Goal: Book appointment/travel/reservation

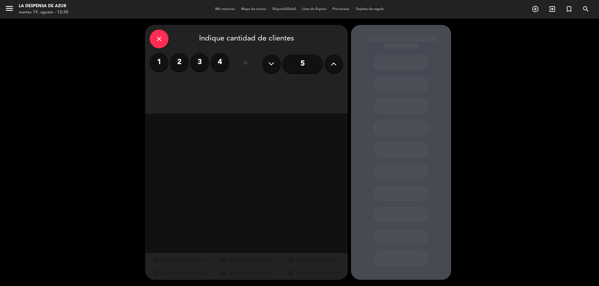
click at [294, 65] on input "5" at bounding box center [302, 64] width 41 height 19
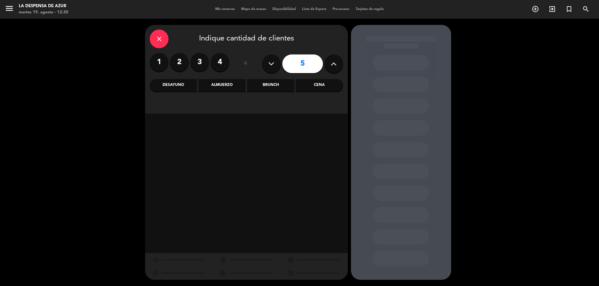
click at [266, 86] on div "Brunch" at bounding box center [270, 85] width 47 height 12
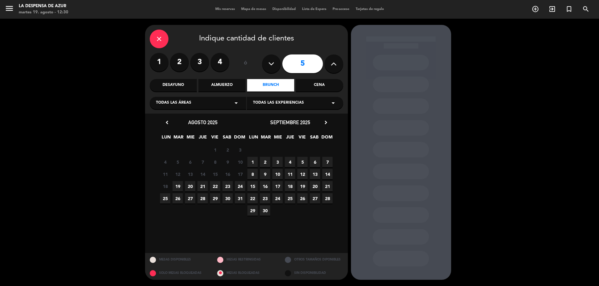
click at [239, 186] on span "24" at bounding box center [240, 186] width 10 height 10
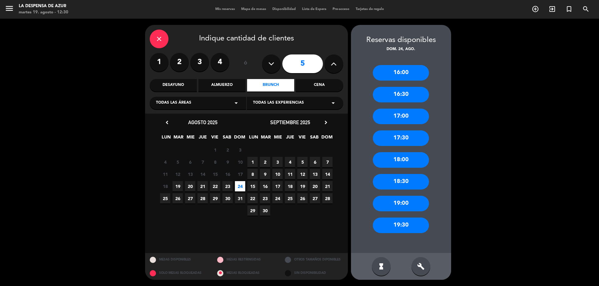
click at [407, 116] on div "17:00" at bounding box center [401, 117] width 56 height 16
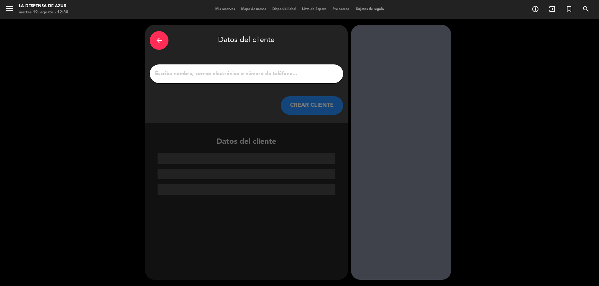
click at [281, 75] on input "1" at bounding box center [246, 74] width 184 height 9
paste input "[PERSON_NAME] 3513952474"
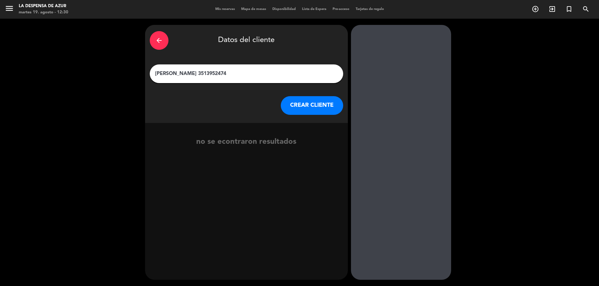
drag, startPoint x: 202, startPoint y: 73, endPoint x: 238, endPoint y: 77, distance: 36.1
click at [238, 78] on input "[PERSON_NAME] 3513952474" at bounding box center [246, 74] width 184 height 9
type input "[PERSON_NAME]"
click at [295, 100] on button "CREAR CLIENTE" at bounding box center [312, 105] width 62 height 19
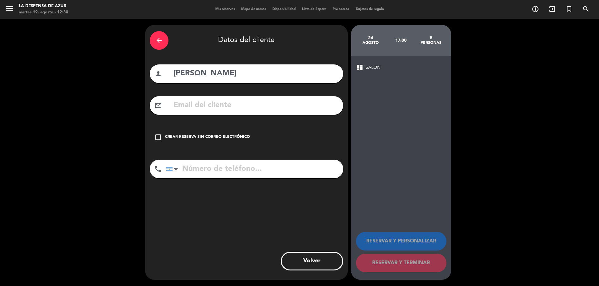
click at [159, 137] on icon "check_box_outline_blank" at bounding box center [157, 137] width 7 height 7
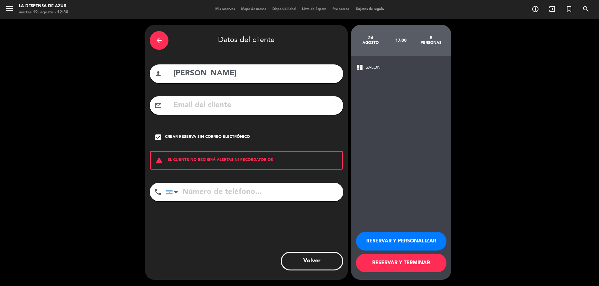
click at [200, 191] on input "tel" at bounding box center [254, 192] width 177 height 19
paste input "3513952474"
type input "3513952474"
click at [413, 243] on button "RESERVAR Y PERSONALIZAR" at bounding box center [401, 241] width 90 height 19
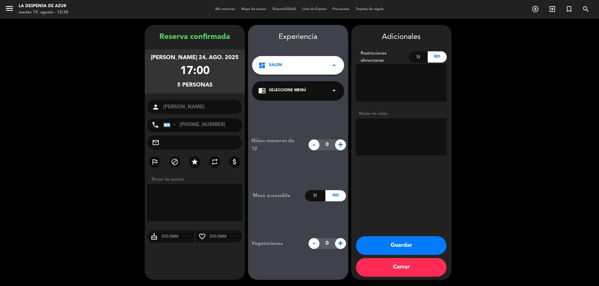
click at [379, 129] on textarea at bounding box center [401, 136] width 91 height 37
paste textarea "V20348 V21261 V21262 XNO6QTG5WVO V20805"
click at [436, 134] on textarea at bounding box center [401, 136] width 91 height 37
type textarea "V20348 V21261 V21262 XNO6QTG5WVO V20805 - Meson x5 // Suben del spa // DF"
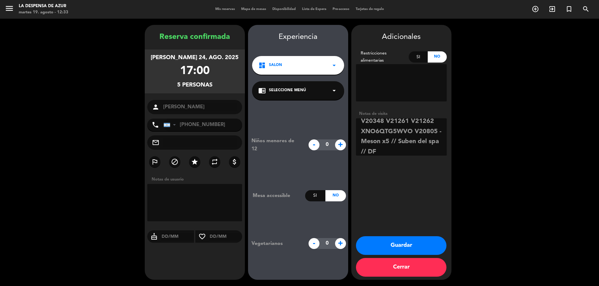
click at [402, 242] on button "Guardar" at bounding box center [401, 246] width 90 height 19
